Goal: Task Accomplishment & Management: Manage account settings

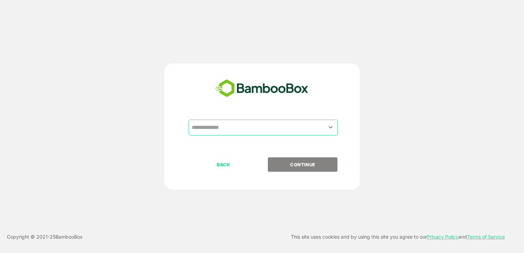
click at [248, 130] on input "text" at bounding box center [263, 127] width 146 height 13
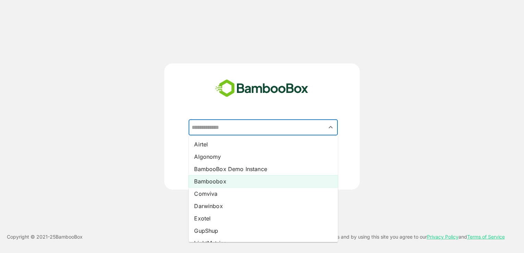
click at [233, 182] on li "Bamboobox" at bounding box center [263, 181] width 149 height 12
type input "*********"
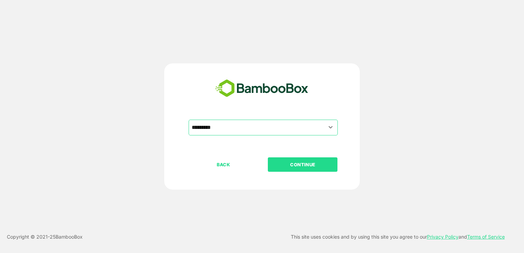
click at [282, 161] on p "CONTINUE" at bounding box center [303, 165] width 69 height 8
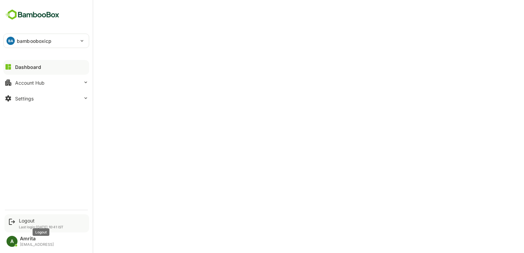
click at [24, 221] on div "Logout" at bounding box center [41, 221] width 45 height 6
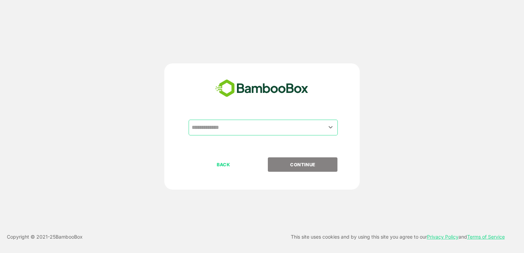
click at [214, 127] on input "text" at bounding box center [263, 127] width 146 height 13
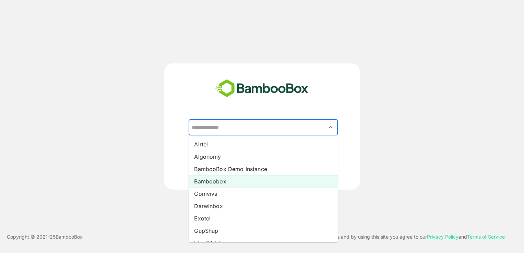
click at [212, 180] on li "Bamboobox" at bounding box center [263, 181] width 149 height 12
type input "*********"
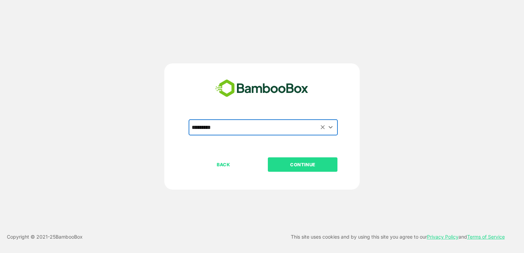
click at [290, 170] on button "CONTINUE" at bounding box center [303, 164] width 70 height 14
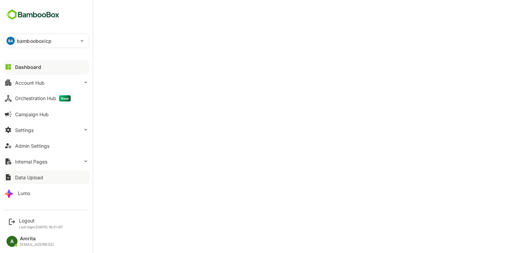
click at [42, 178] on div "Data Upload" at bounding box center [29, 178] width 28 height 6
click at [23, 223] on div "Logout" at bounding box center [41, 221] width 44 height 6
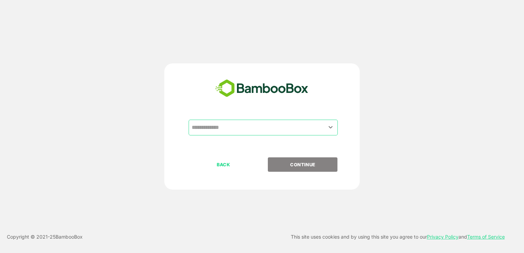
click at [290, 128] on input "text" at bounding box center [263, 127] width 146 height 13
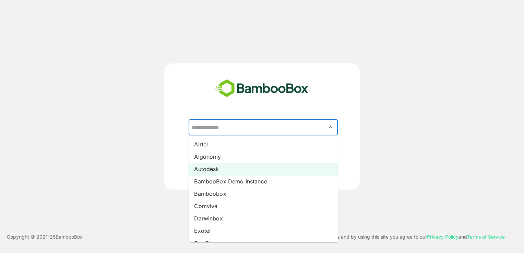
click at [288, 167] on li "Autodesk" at bounding box center [263, 169] width 149 height 12
type input "********"
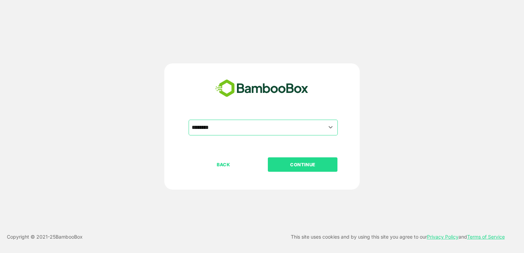
click at [300, 160] on button "CONTINUE" at bounding box center [303, 164] width 70 height 14
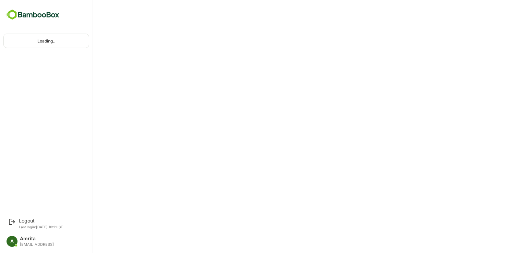
click at [38, 45] on div "Loading.." at bounding box center [46, 41] width 85 height 14
click at [27, 220] on div "Logout" at bounding box center [41, 221] width 44 height 6
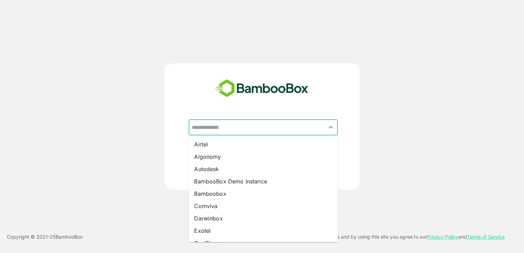
click at [235, 131] on input "text" at bounding box center [263, 127] width 146 height 13
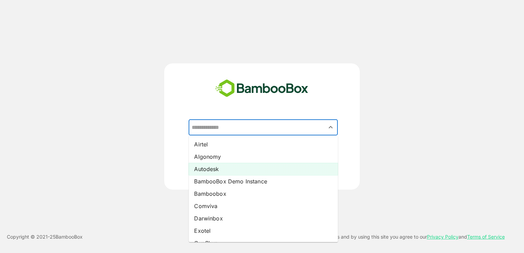
click at [226, 169] on li "Autodesk" at bounding box center [263, 169] width 149 height 12
type input "********"
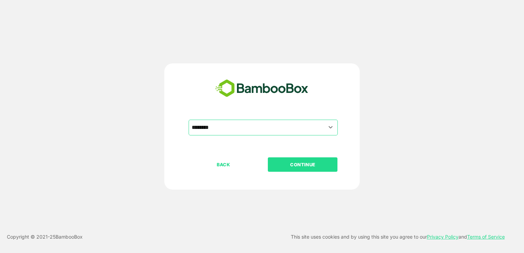
click at [311, 165] on p "CONTINUE" at bounding box center [303, 165] width 69 height 8
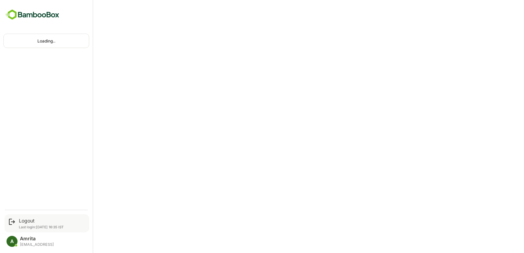
click at [26, 224] on div "Logout Last login: [DATE] 16:35 IST" at bounding box center [41, 223] width 45 height 11
click at [26, 221] on div "Logout" at bounding box center [41, 221] width 45 height 6
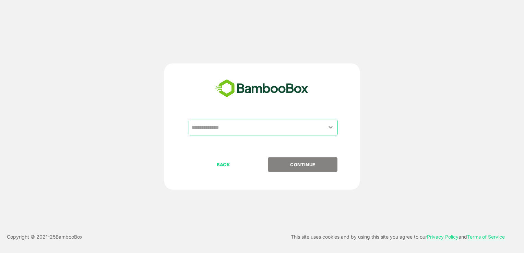
click at [225, 130] on input "text" at bounding box center [263, 127] width 146 height 13
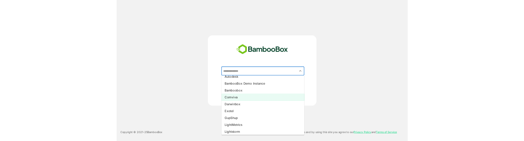
scroll to position [73, 0]
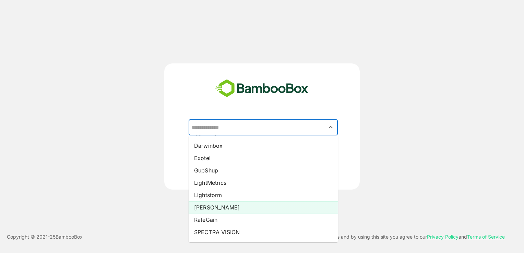
click at [229, 206] on li "[PERSON_NAME]" at bounding box center [263, 207] width 149 height 12
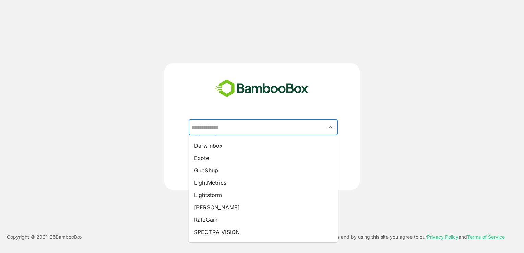
type input "*****"
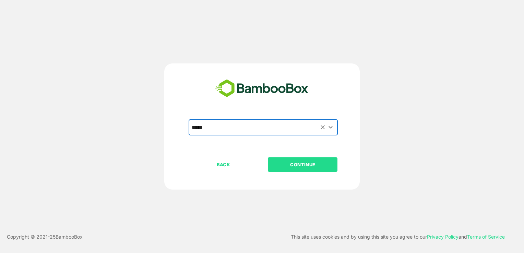
click at [295, 166] on p "CONTINUE" at bounding box center [303, 165] width 69 height 8
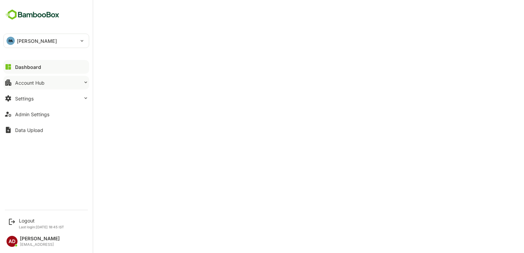
click at [38, 86] on button "Account Hub" at bounding box center [46, 83] width 86 height 14
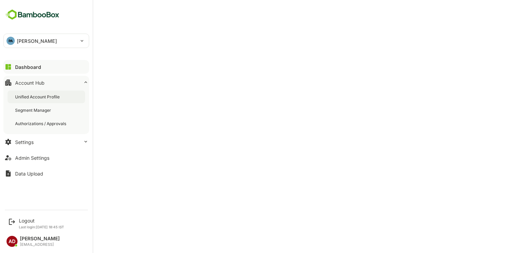
click at [40, 98] on div "Unified Account Profile" at bounding box center [38, 97] width 46 height 6
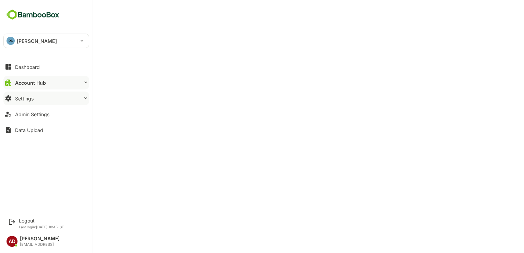
click at [39, 104] on button "Settings" at bounding box center [46, 99] width 86 height 14
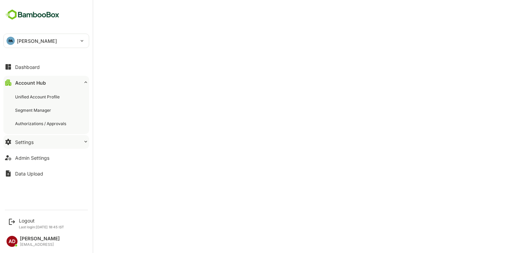
click at [47, 140] on button "Settings" at bounding box center [46, 142] width 86 height 14
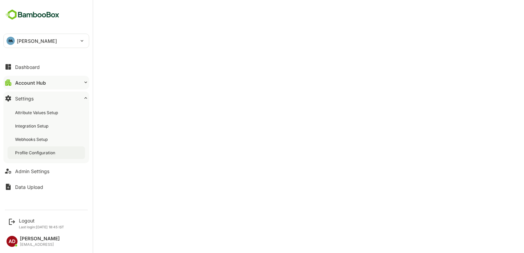
click at [63, 140] on div "Profile Configuration" at bounding box center [46, 152] width 77 height 13
